Goal: Subscribe to service/newsletter

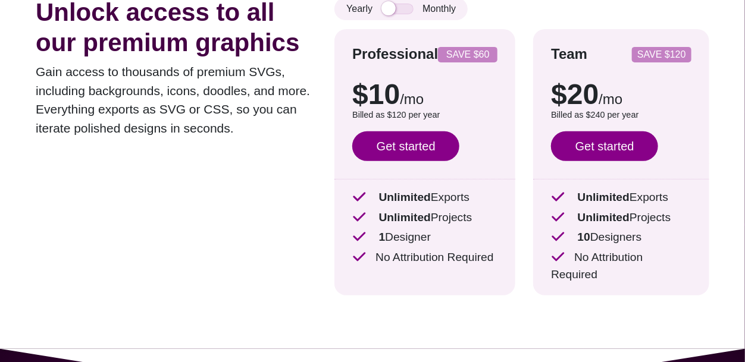
scroll to position [129, 0]
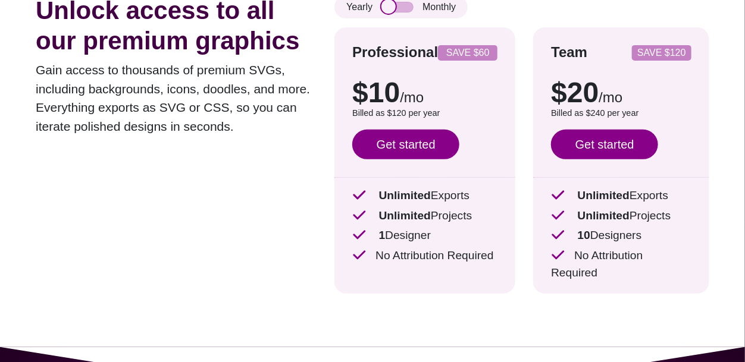
click at [387, 10] on input "checkbox" at bounding box center [397, 7] width 32 height 11
checkbox input "true"
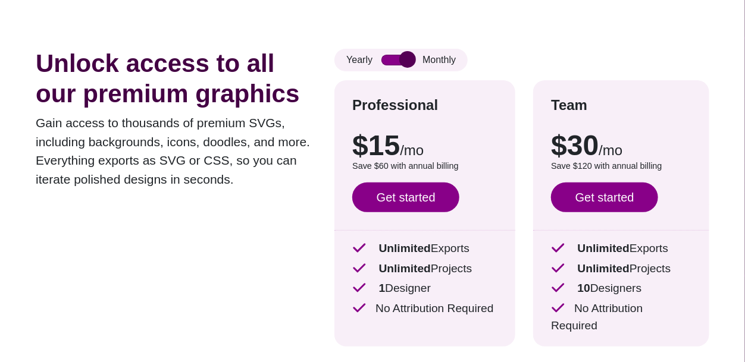
scroll to position [0, 0]
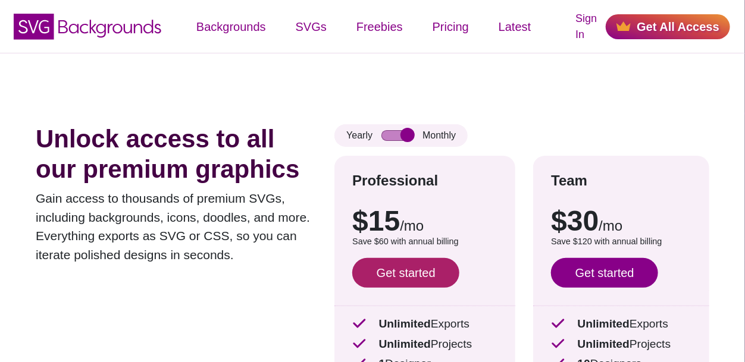
click at [381, 279] on link "Get started" at bounding box center [405, 273] width 107 height 30
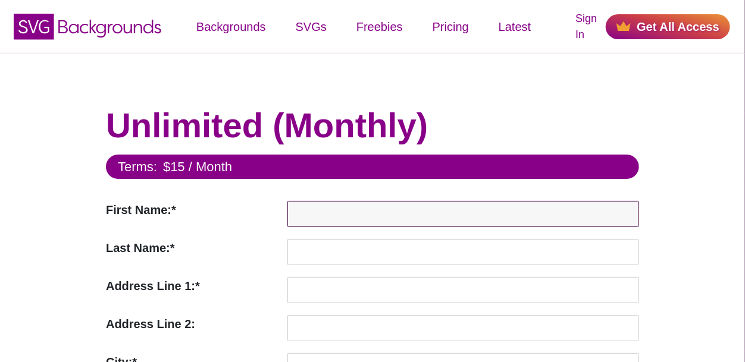
click at [306, 211] on input "First Name:*" at bounding box center [463, 214] width 352 height 26
